Goal: Complete application form

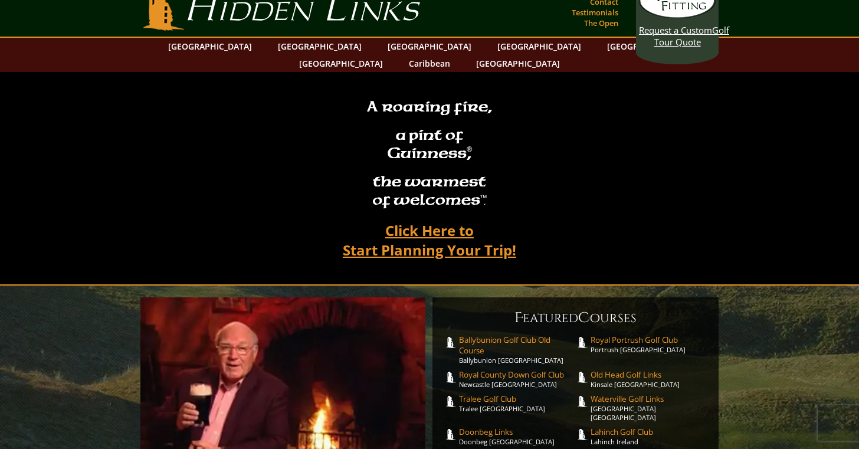
scroll to position [24, 0]
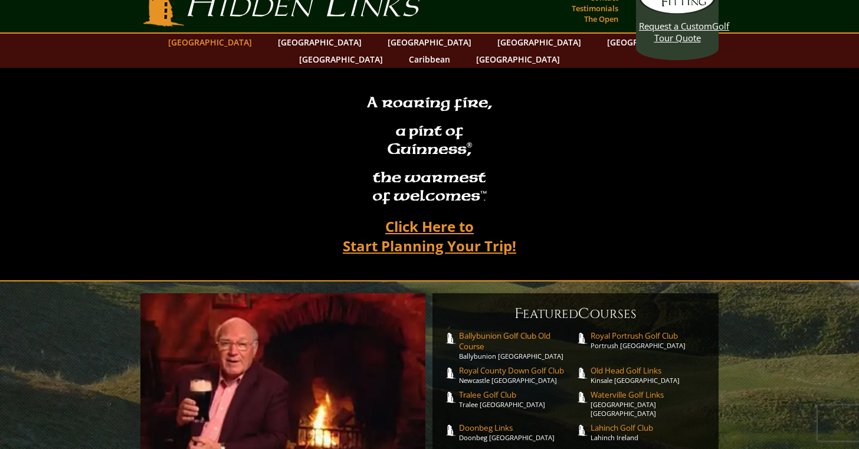
click at [243, 42] on link "[GEOGRAPHIC_DATA]" at bounding box center [210, 42] width 96 height 17
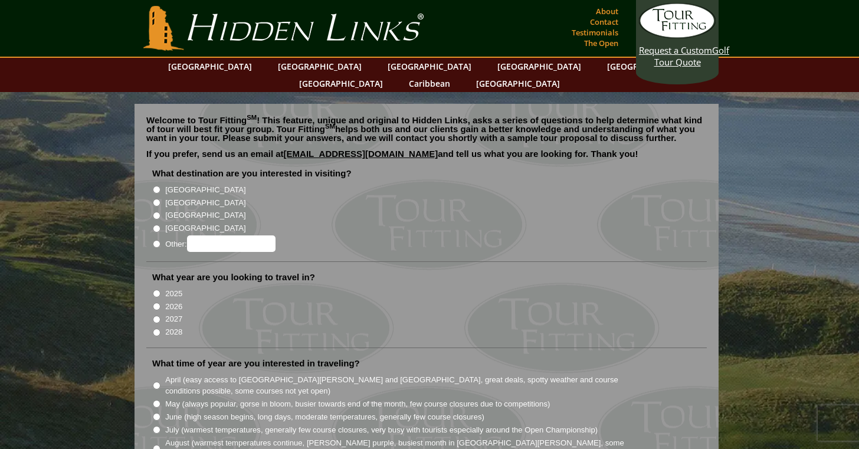
click at [157, 186] on input "[GEOGRAPHIC_DATA]" at bounding box center [157, 190] width 8 height 8
radio input "true"
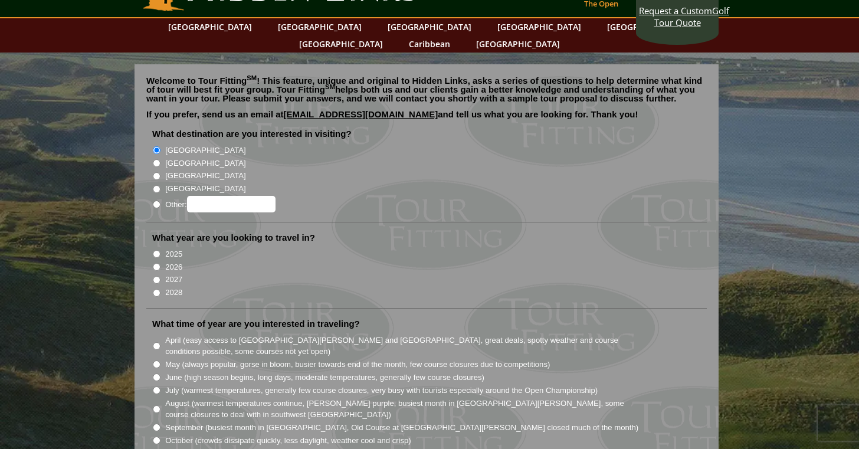
scroll to position [47, 0]
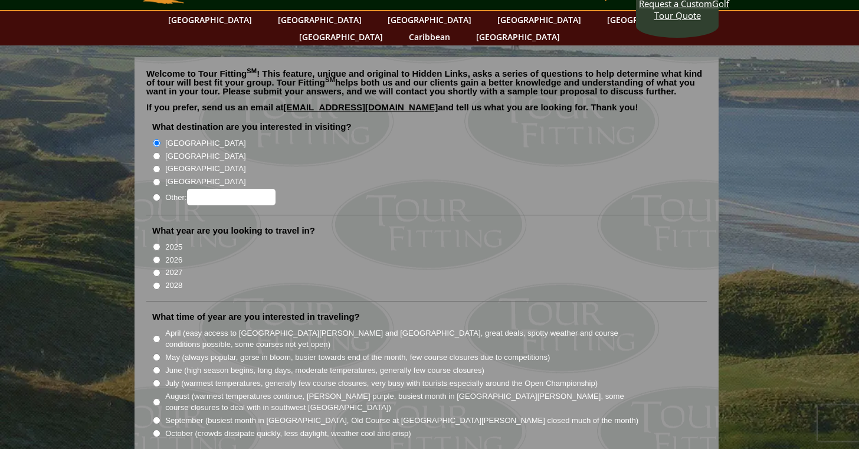
click at [157, 256] on input "2026" at bounding box center [157, 260] width 8 height 8
radio input "true"
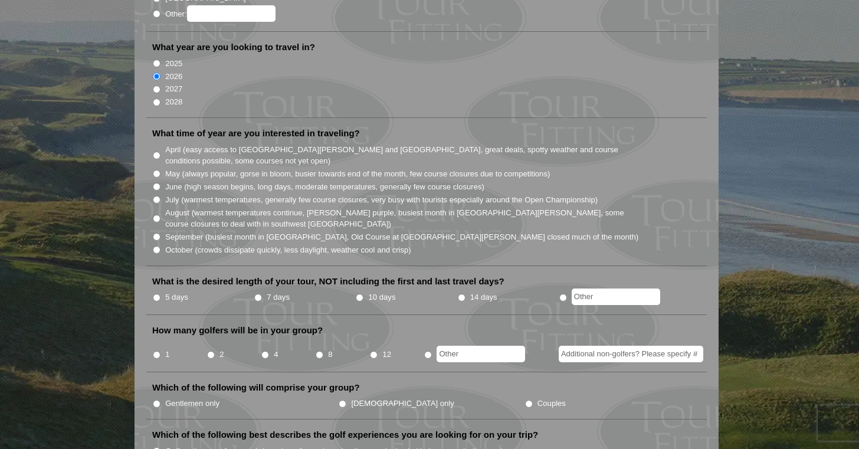
scroll to position [232, 0]
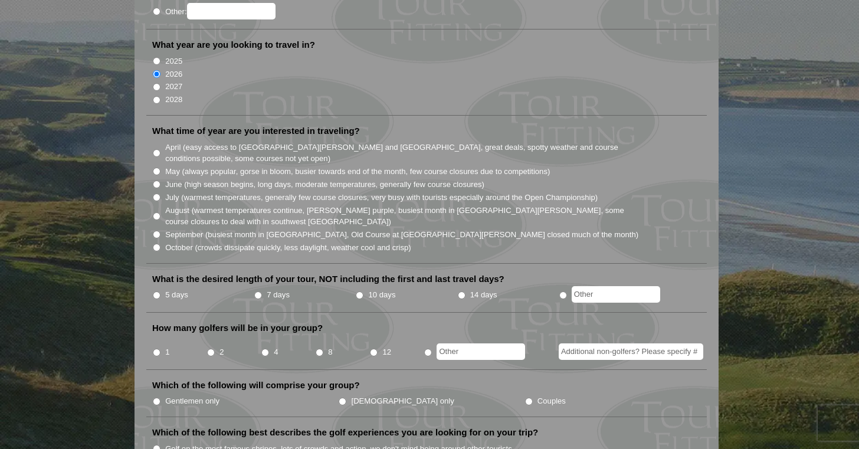
click at [157, 231] on input "September (busiest month in [GEOGRAPHIC_DATA], Old Course at [GEOGRAPHIC_DATA][…" at bounding box center [157, 235] width 8 height 8
radio input "true"
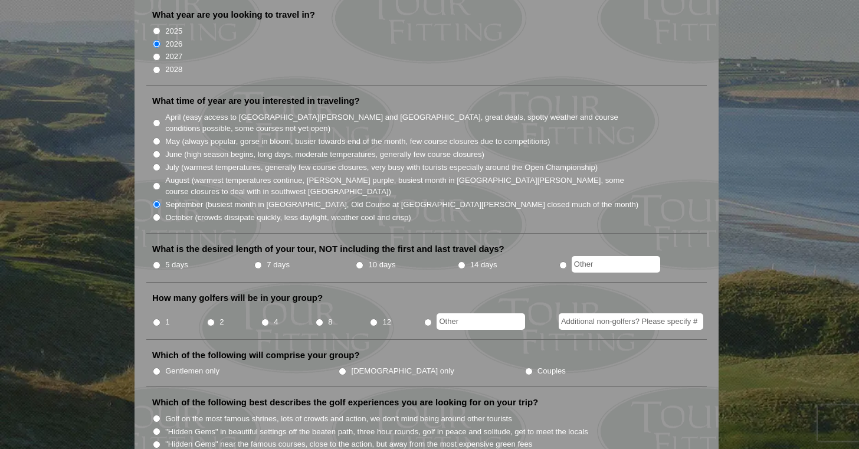
scroll to position [265, 0]
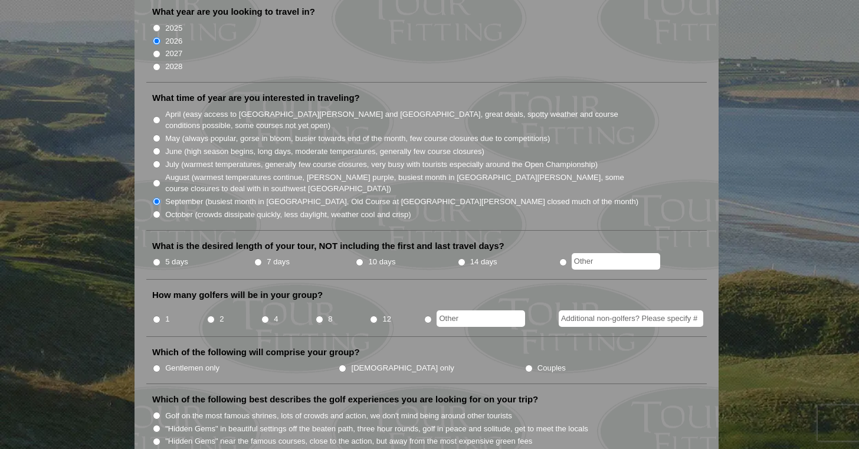
click at [258, 258] on input "7 days" at bounding box center [258, 262] width 8 height 8
radio input "true"
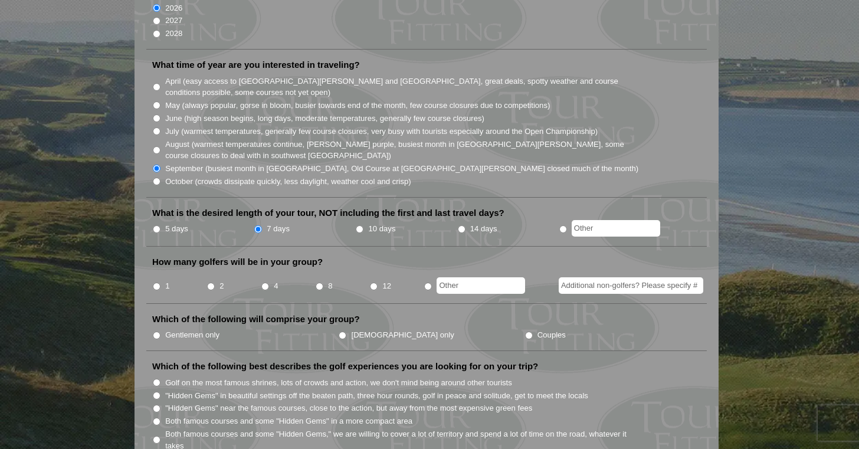
scroll to position [311, 0]
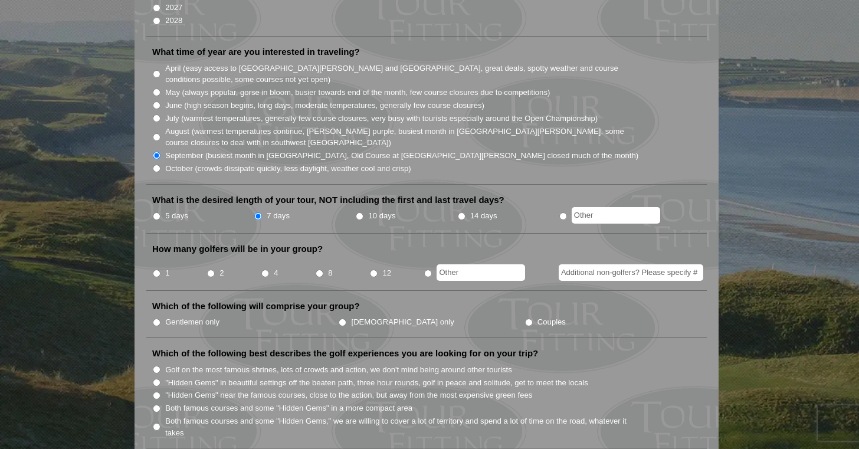
click at [266, 270] on input "4" at bounding box center [265, 274] width 8 height 8
radio input "true"
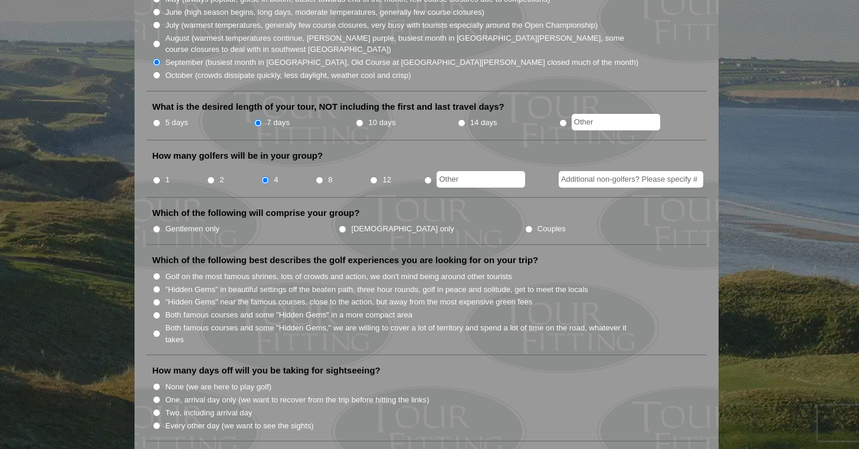
scroll to position [407, 0]
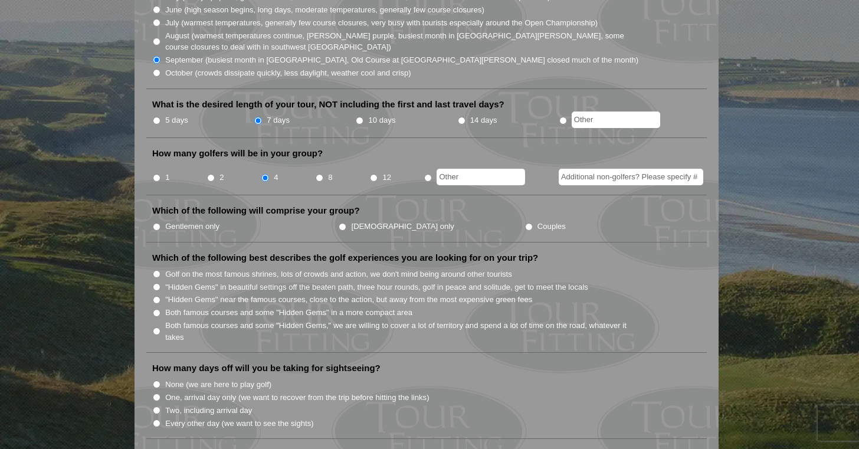
click at [157, 223] on input "Gentlemen only" at bounding box center [157, 227] width 8 height 8
radio input "true"
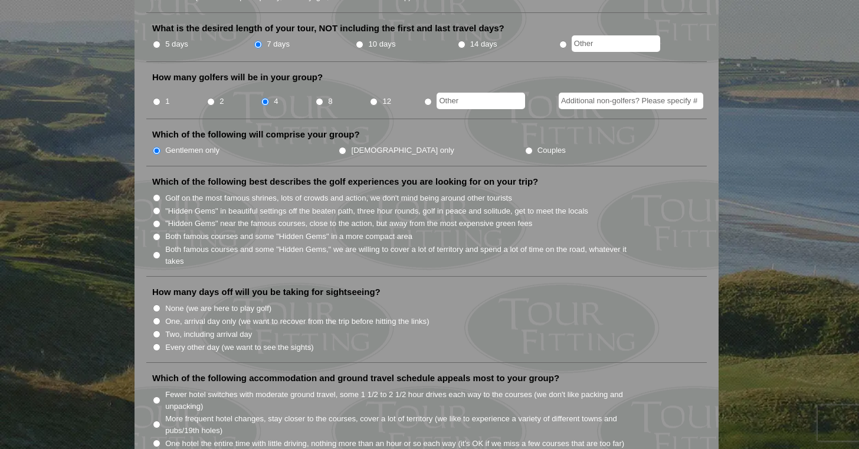
scroll to position [486, 0]
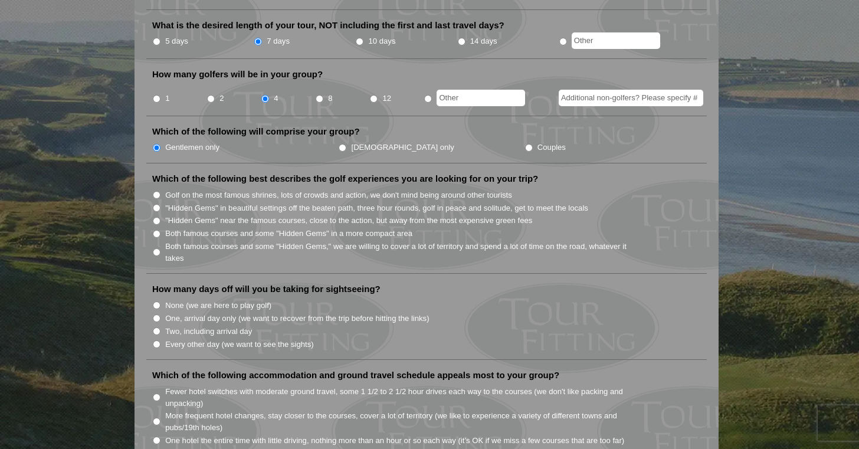
click at [158, 204] on input ""Hidden Gems" in beautiful settings off the beaten path, three hour rounds, gol…" at bounding box center [157, 208] width 8 height 8
radio input "true"
click at [157, 248] on input "Both famous courses and some "Hidden Gems," we are willing to cover a lot of te…" at bounding box center [157, 252] width 8 height 8
radio input "true"
click at [157, 327] on input "Two, including arrival day" at bounding box center [157, 331] width 8 height 8
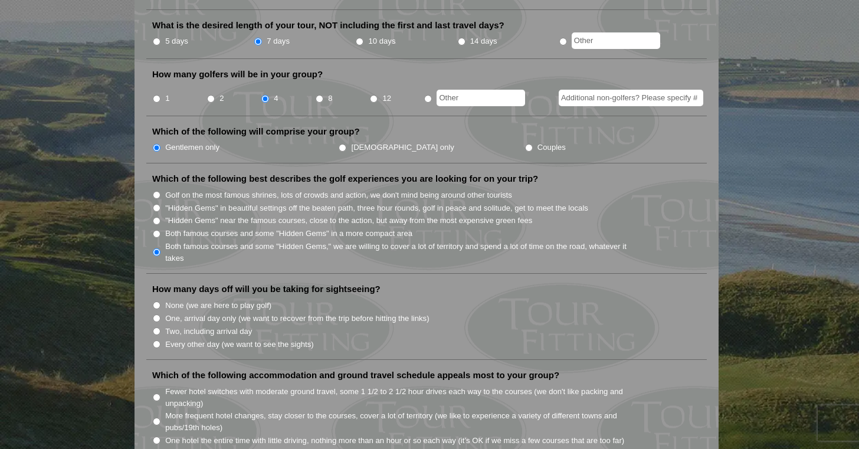
radio input "true"
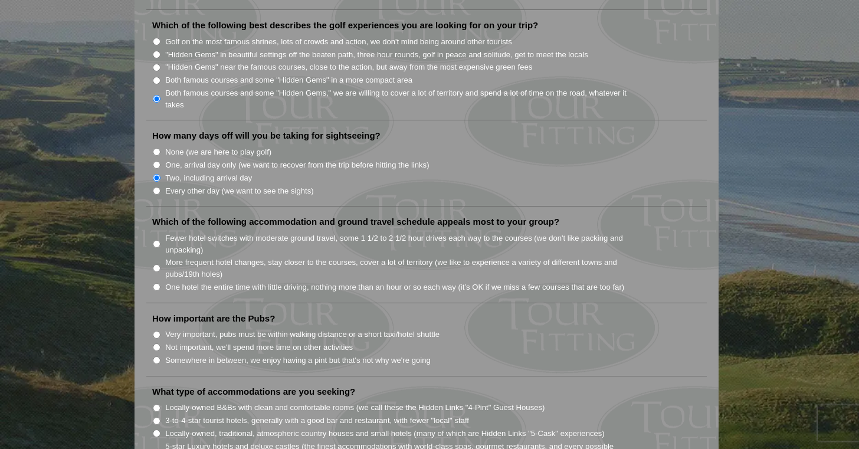
scroll to position [641, 0]
click at [157, 238] on input "Fewer hotel switches with moderate ground travel, some 1 1/2 to 2 1/2 hour driv…" at bounding box center [157, 242] width 8 height 8
radio input "true"
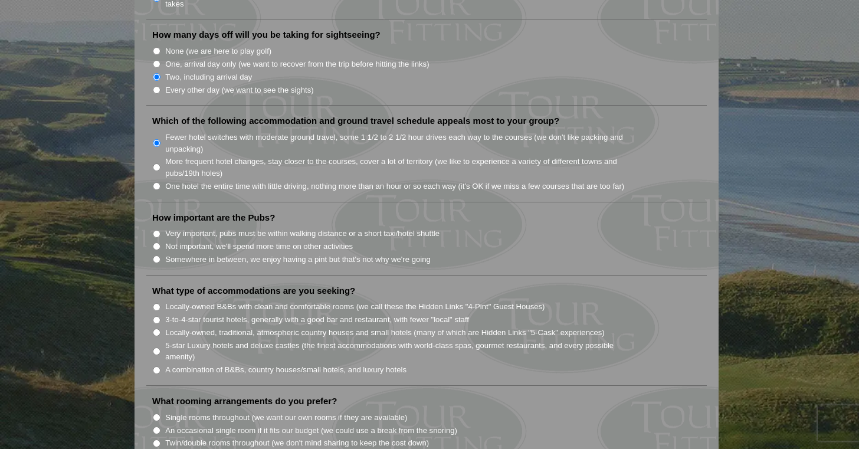
scroll to position [741, 0]
click at [156, 242] on input "Not important, we'll spend more time on other activities" at bounding box center [157, 246] width 8 height 8
radio input "true"
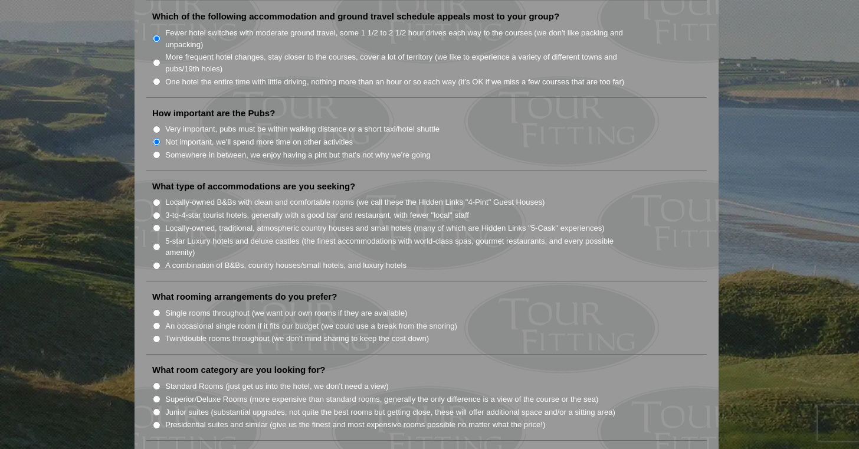
scroll to position [847, 0]
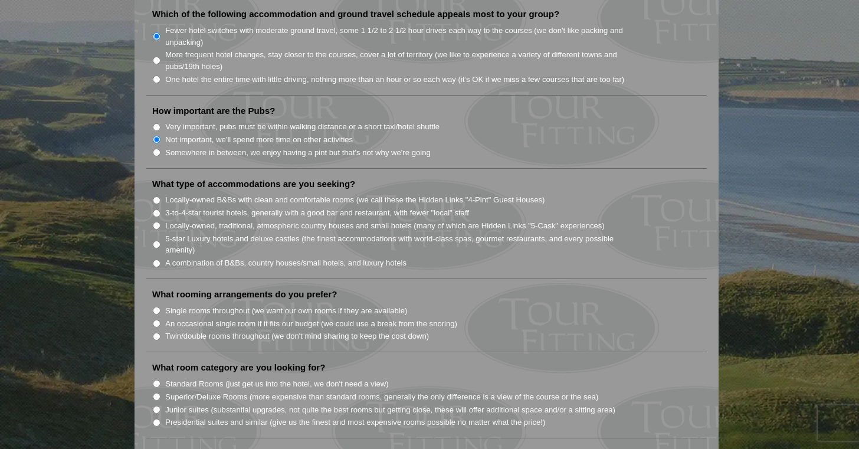
click at [156, 209] on input "3-to-4-star tourist hotels, generally with a good bar and restaurant, with fewe…" at bounding box center [157, 213] width 8 height 8
radio input "true"
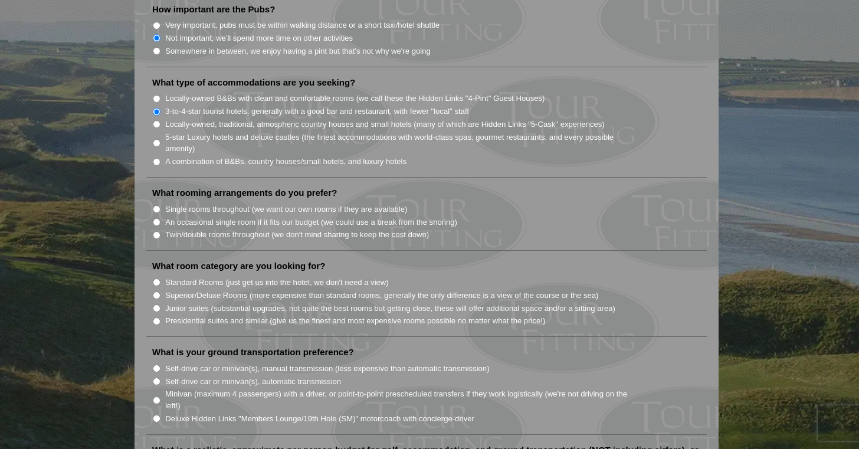
scroll to position [951, 0]
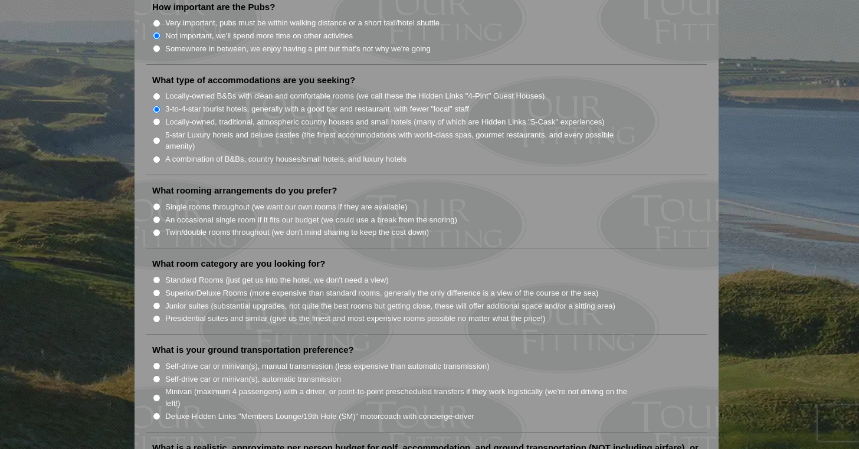
click at [156, 203] on input "Single rooms throughout (we want our own rooms if they are available)" at bounding box center [157, 207] width 8 height 8
radio input "true"
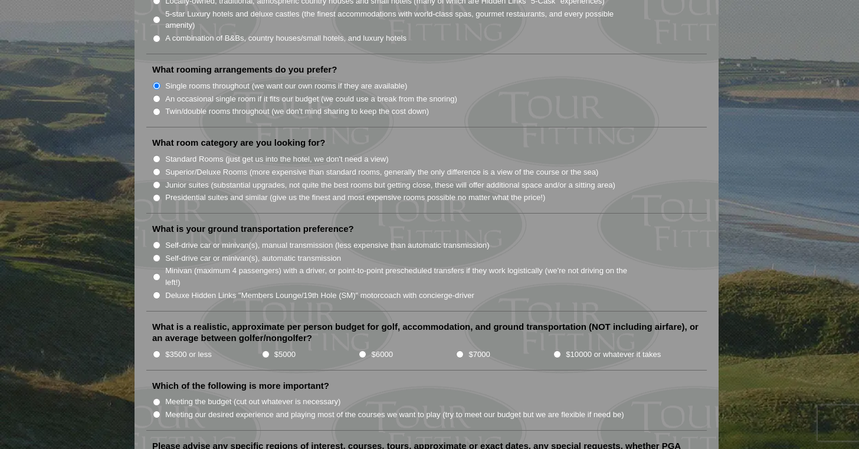
scroll to position [1074, 0]
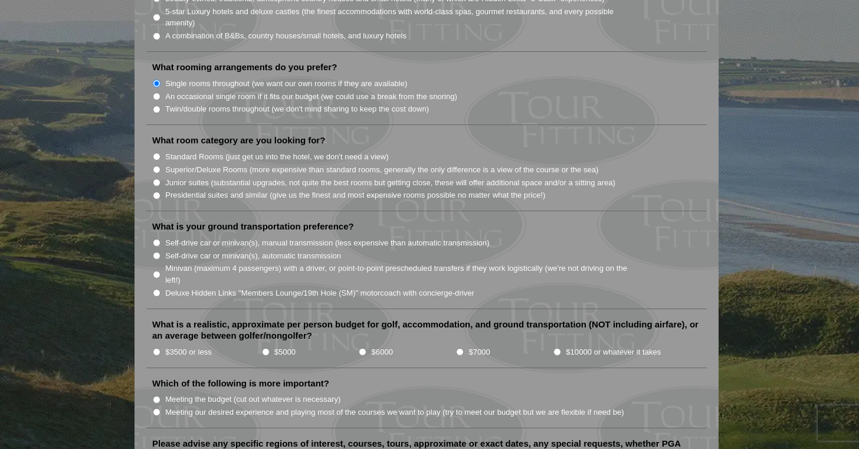
click at [156, 153] on input "Standard Rooms (just get us into the hotel, we don't need a view)" at bounding box center [157, 157] width 8 height 8
radio input "true"
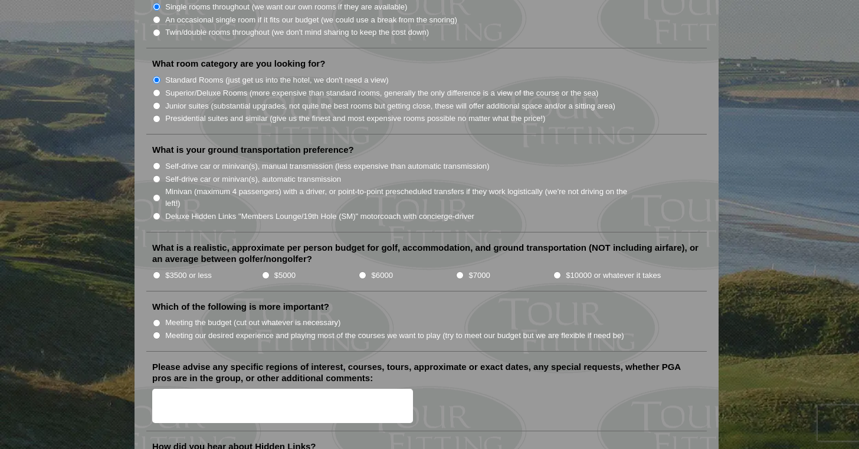
scroll to position [1152, 0]
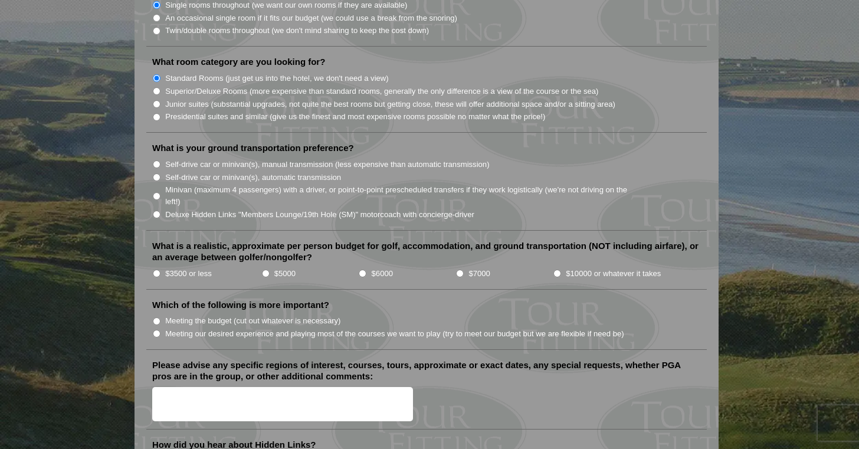
click at [156, 173] on input "Self-drive car or minivan(s), automatic transmission" at bounding box center [157, 177] width 8 height 8
radio input "true"
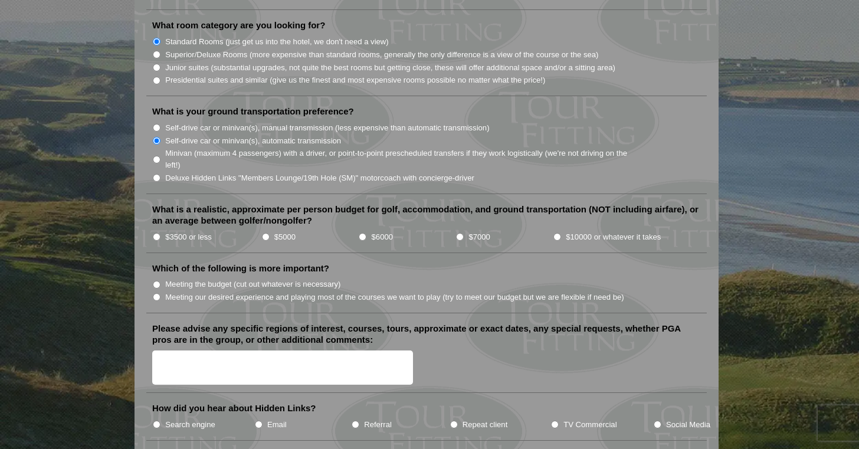
scroll to position [1195, 0]
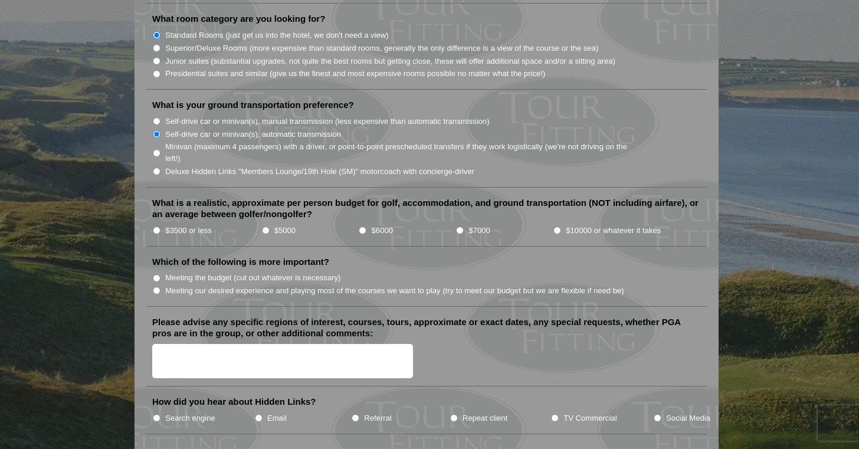
click at [265, 226] on input "$5000" at bounding box center [266, 230] width 8 height 8
radio input "true"
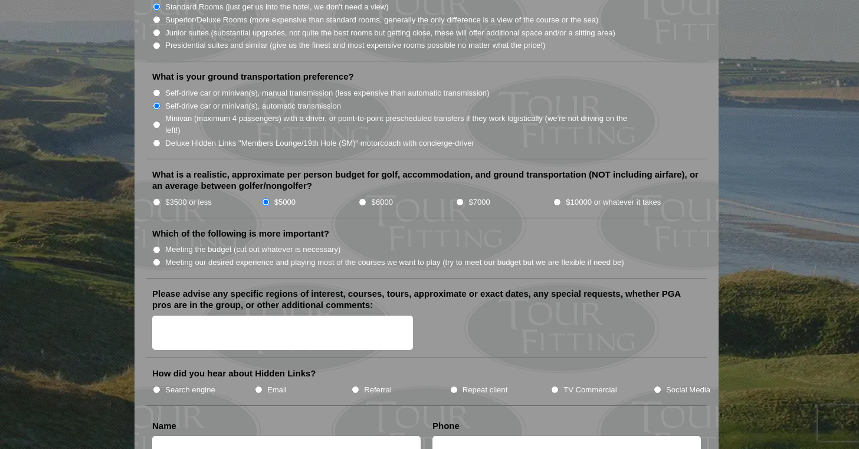
scroll to position [1225, 0]
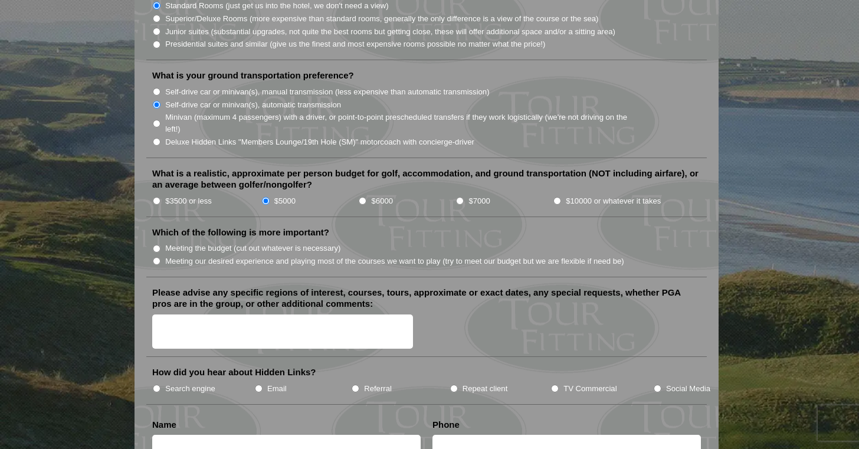
click at [156, 257] on input "Meeting our desired experience and playing most of the courses we want to play …" at bounding box center [157, 261] width 8 height 8
radio input "true"
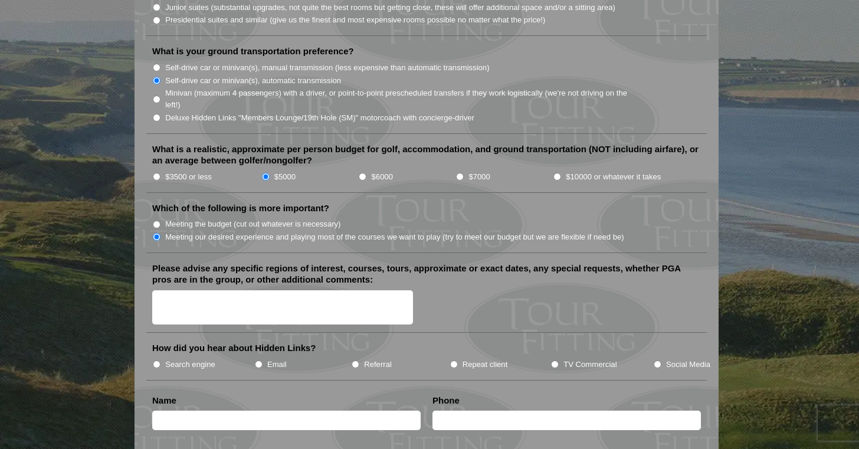
scroll to position [1258, 0]
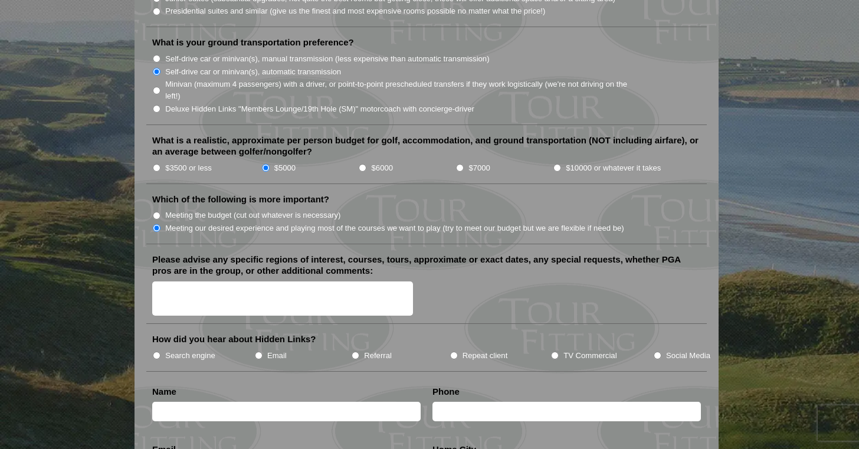
click at [268, 281] on textarea "Please advise any specific regions of interest, courses, tours, approximate or …" at bounding box center [282, 298] width 261 height 35
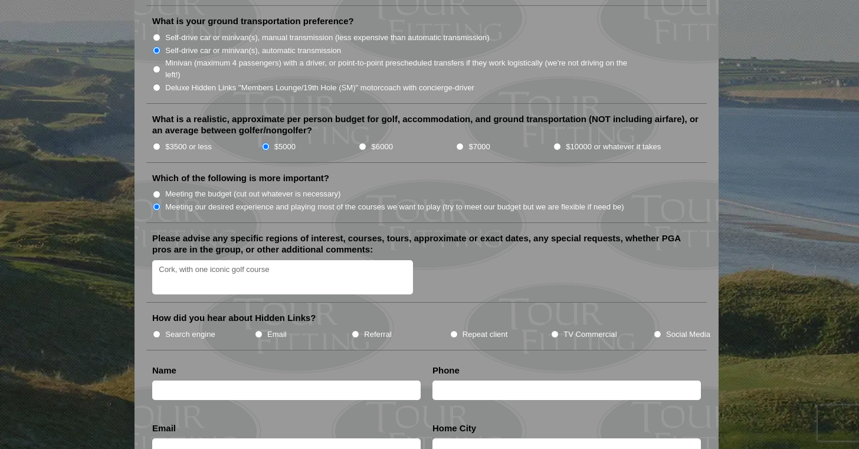
scroll to position [1283, 0]
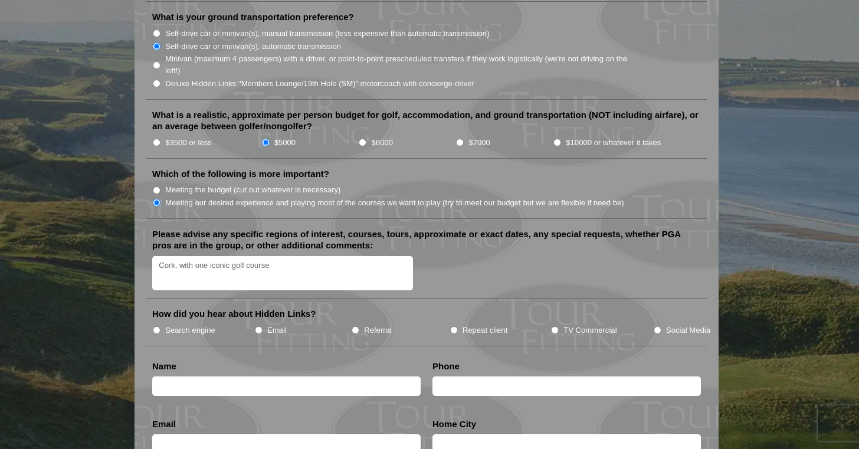
type textarea "Cork, with one iconic golf course"
click at [156, 326] on input "Search engine" at bounding box center [157, 330] width 8 height 8
radio input "true"
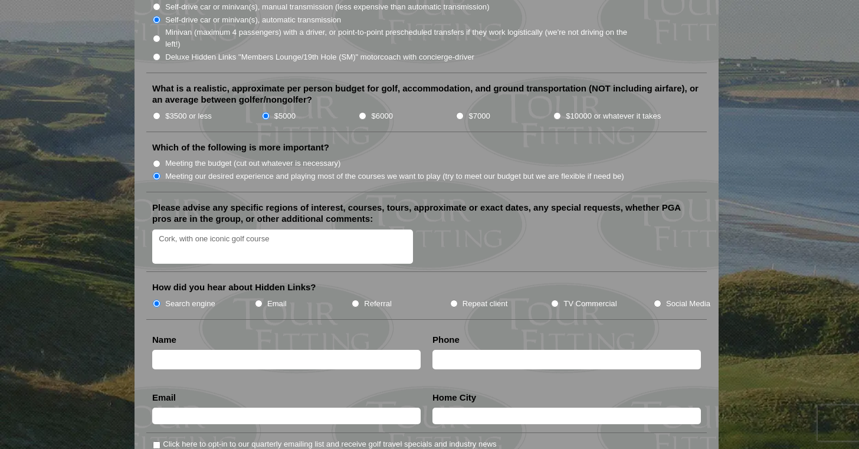
scroll to position [1316, 0]
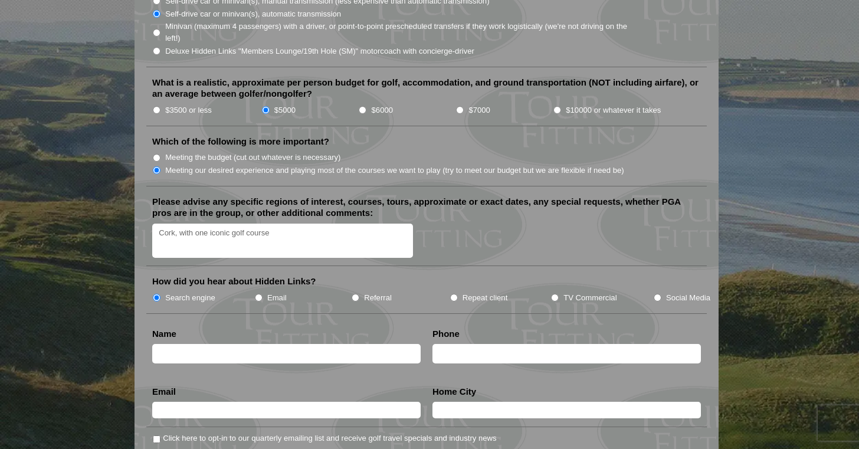
click at [193, 344] on input "text" at bounding box center [286, 353] width 268 height 19
type input "Arthur Muthiora"
type input "8043825662"
type input "amuthiora@gmail.com"
type input "Glen Allen"
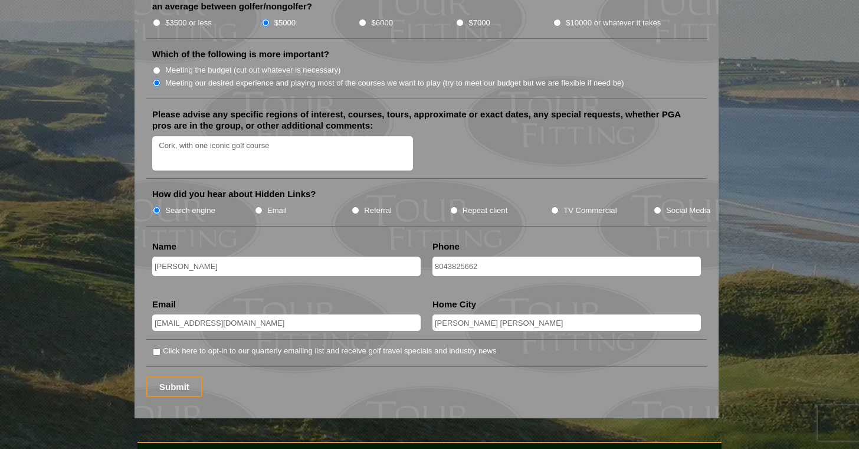
scroll to position [1407, 0]
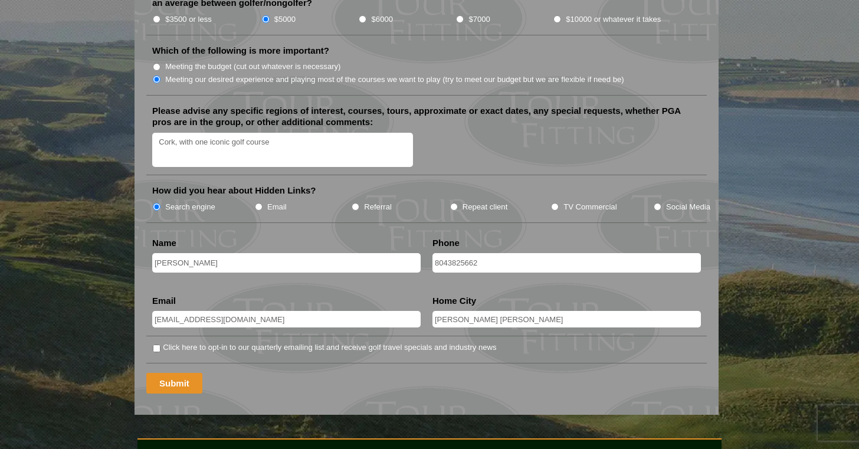
click at [181, 373] on input "Submit" at bounding box center [174, 383] width 56 height 21
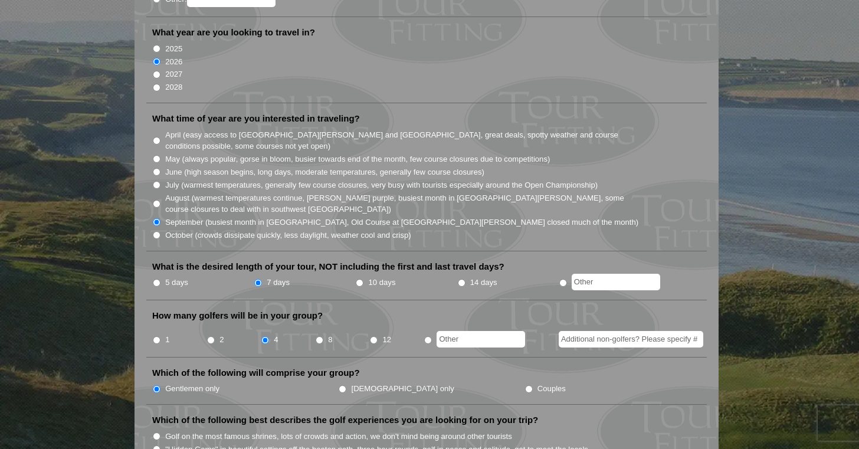
scroll to position [267, 0]
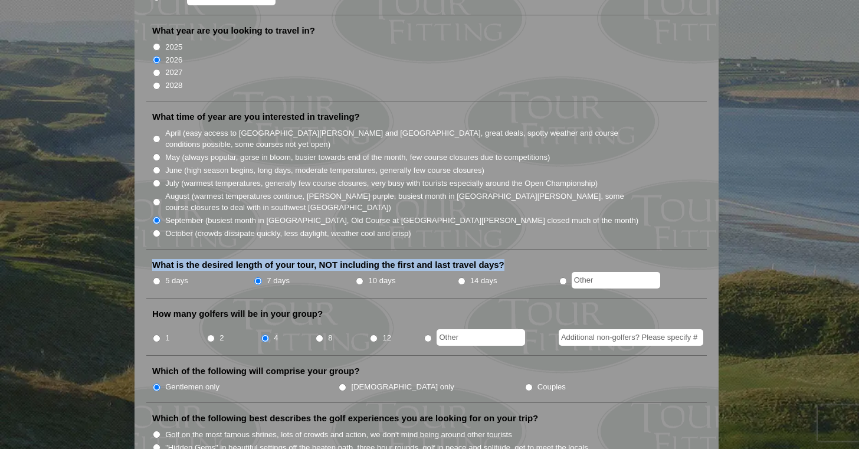
drag, startPoint x: 504, startPoint y: 247, endPoint x: 333, endPoint y: 242, distance: 171.7
click at [333, 259] on label "What is the desired length of your tour, NOT including the first and last trave…" at bounding box center [328, 265] width 352 height 12
copy label "What is the desired length of your tour, NOT including the first and last trave…"
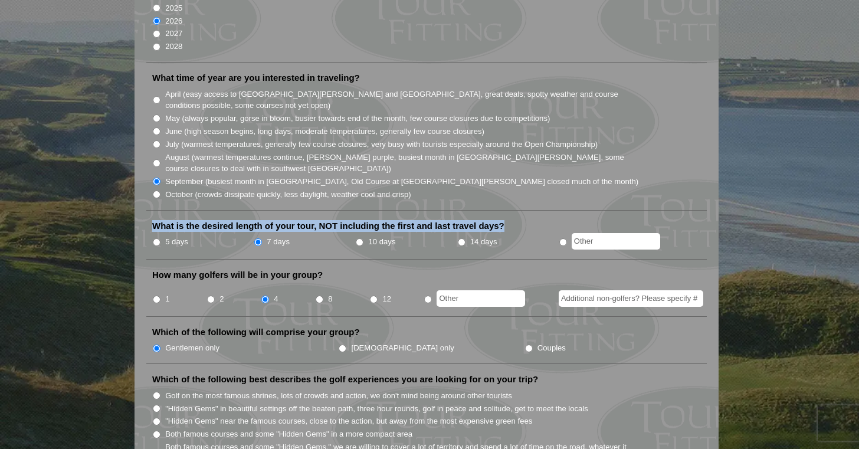
scroll to position [310, 0]
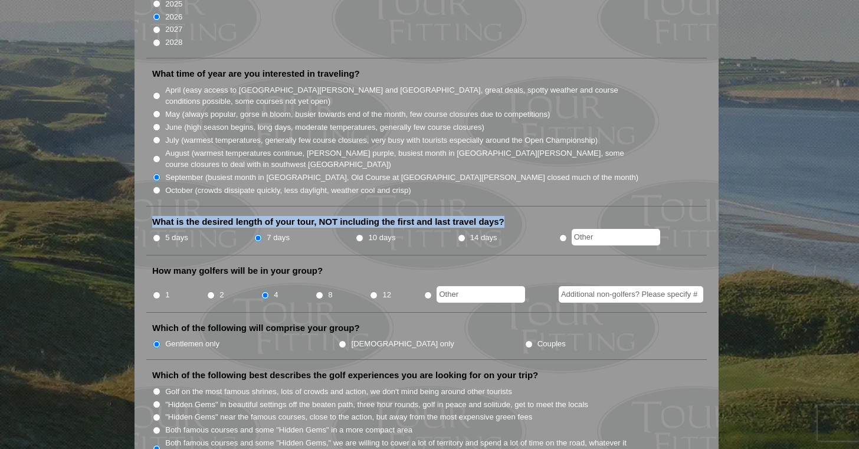
copy label "What is the desired length of your tour, NOT including the first and last trave…"
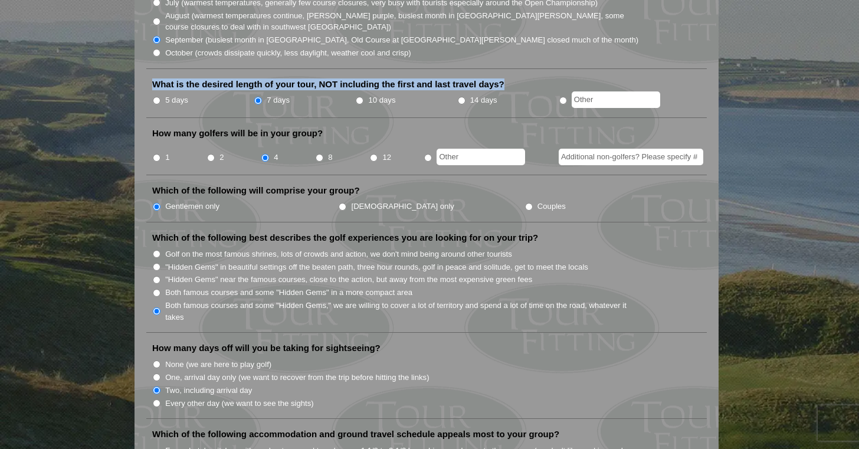
scroll to position [452, 0]
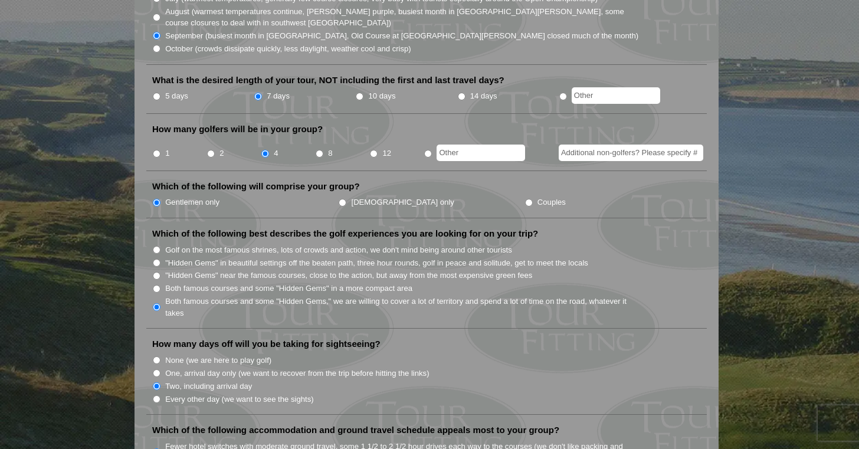
click at [220, 303] on li "Which of the following best describes the golf experiences you are looking for …" at bounding box center [426, 278] width 560 height 101
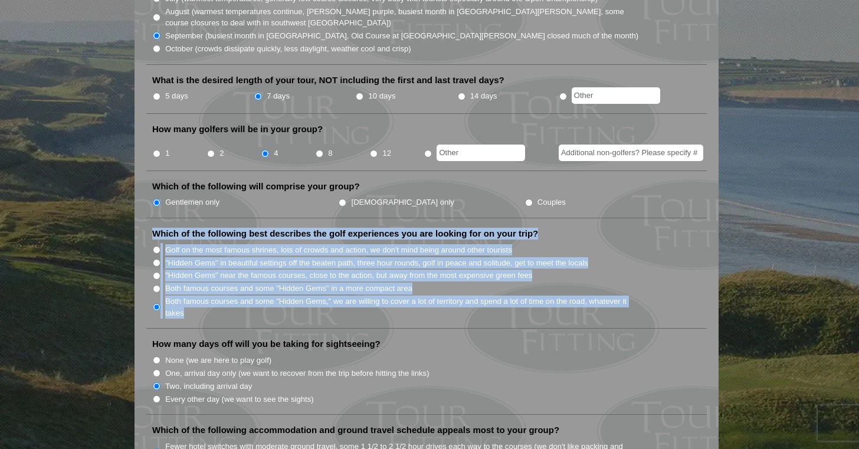
drag, startPoint x: 187, startPoint y: 295, endPoint x: 151, endPoint y: 221, distance: 83.1
click at [151, 228] on li "Which of the following best describes the golf experiences you are looking for …" at bounding box center [426, 278] width 560 height 101
copy li "Which of the following best describes the golf experiences you are looking for …"
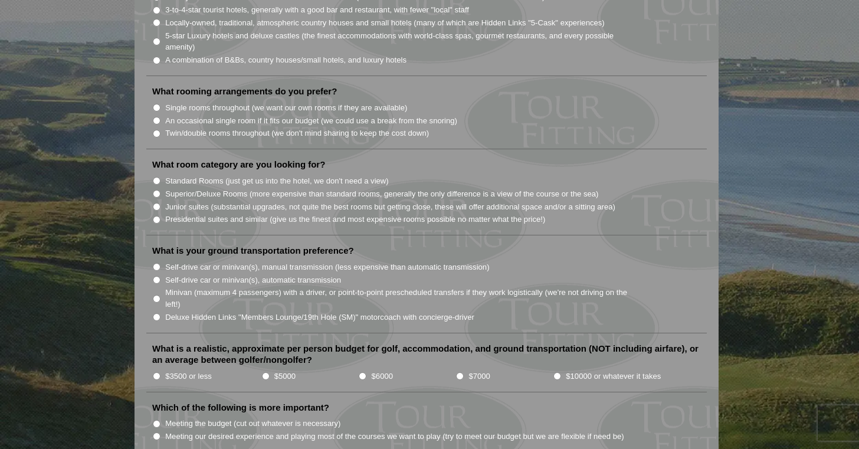
scroll to position [1050, 0]
